Goal: Information Seeking & Learning: Learn about a topic

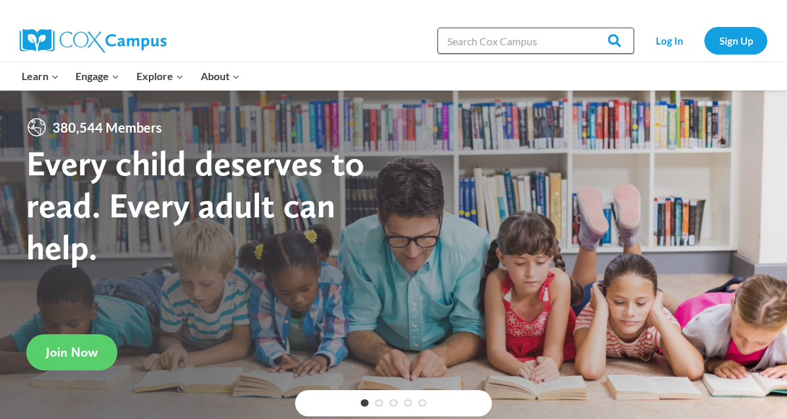
click at [506, 49] on input "Search in [URL][DOMAIN_NAME]" at bounding box center [536, 41] width 197 height 26
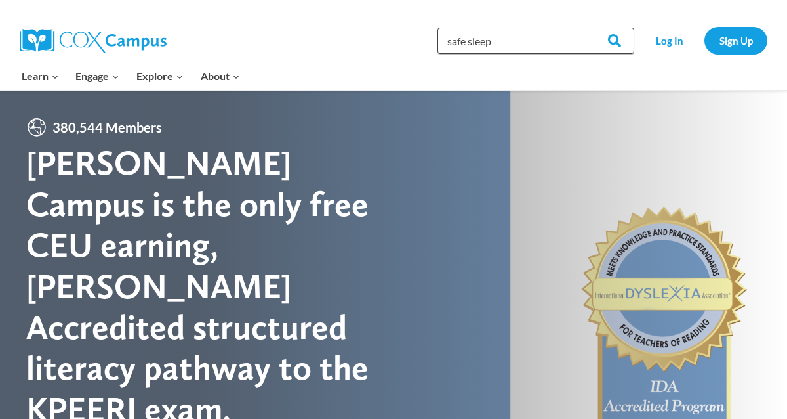
type input "safe sleep"
click at [583, 28] on input "Search" at bounding box center [608, 41] width 51 height 26
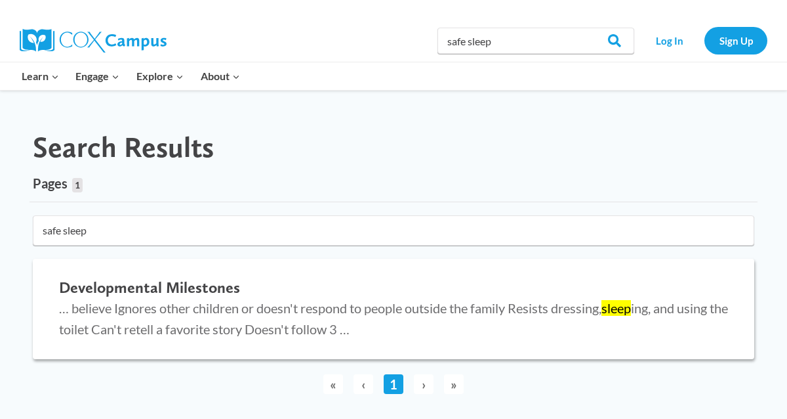
click at [328, 304] on span "… believe Ignores other children or doesn't respond to people outside the famil…" at bounding box center [393, 318] width 669 height 37
